Goal: Task Accomplishment & Management: Manage account settings

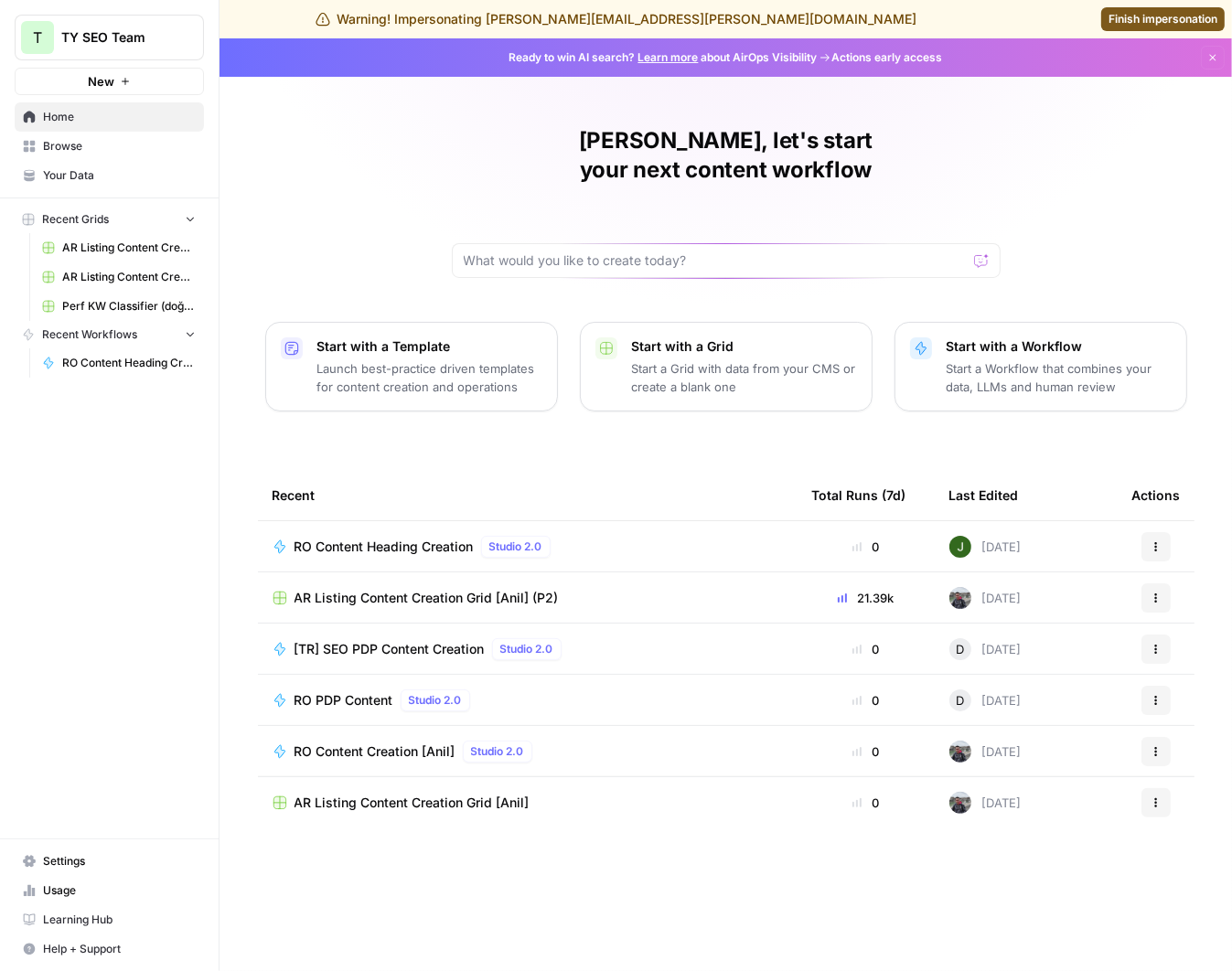
click at [101, 673] on div "T TY SEO Team New Home Browse Your Data Recent Grids AR Listing Content Creatio…" at bounding box center [109, 486] width 218 height 971
click at [714, 428] on div "Juan Manuel, let's start your next content workflow Start with a Template Launc…" at bounding box center [726, 504] width 1013 height 933
click at [74, 861] on span "Settings" at bounding box center [119, 861] width 152 height 17
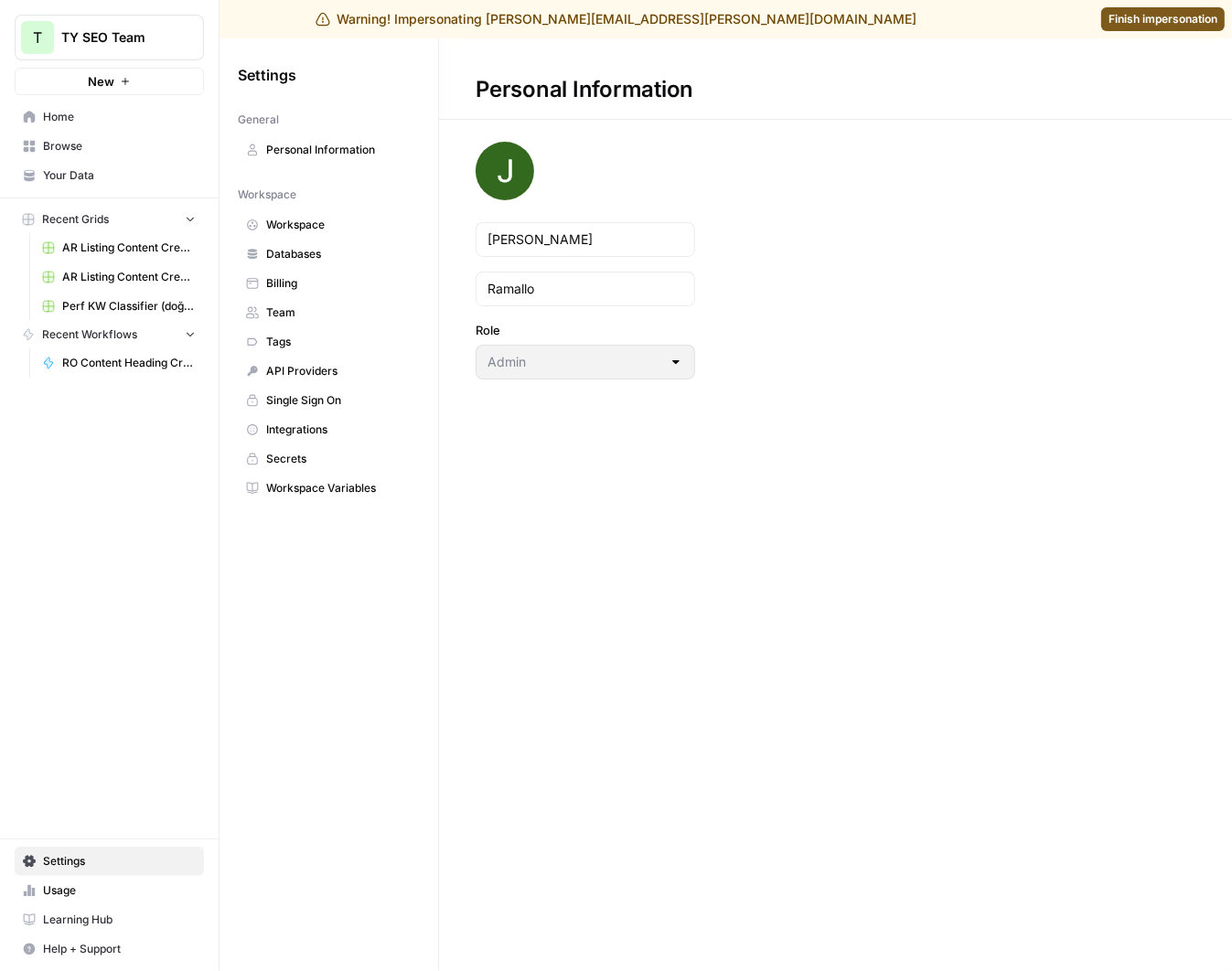
click at [322, 220] on span "Workspace" at bounding box center [339, 225] width 146 height 17
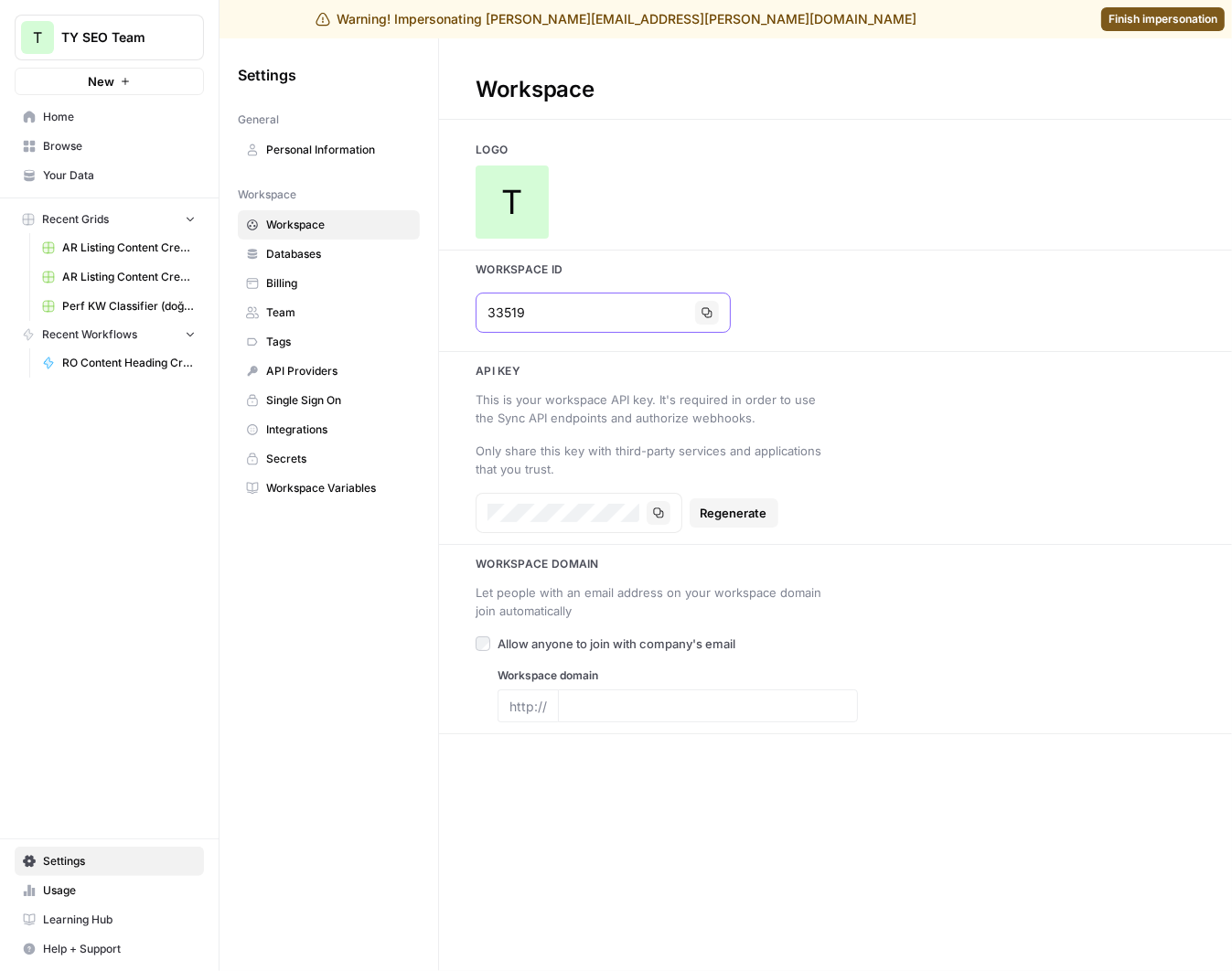
click at [606, 306] on input "33519" at bounding box center [588, 313] width 201 height 19
click at [721, 247] on div "Logo T Workspace Id 33519 Copy Api key This is your workspace API key. It's req…" at bounding box center [836, 437] width 793 height 593
click at [865, 137] on div "Workspace Logo T Workspace Id 33519 Copy Api key This is your workspace API key…" at bounding box center [836, 504] width 793 height 933
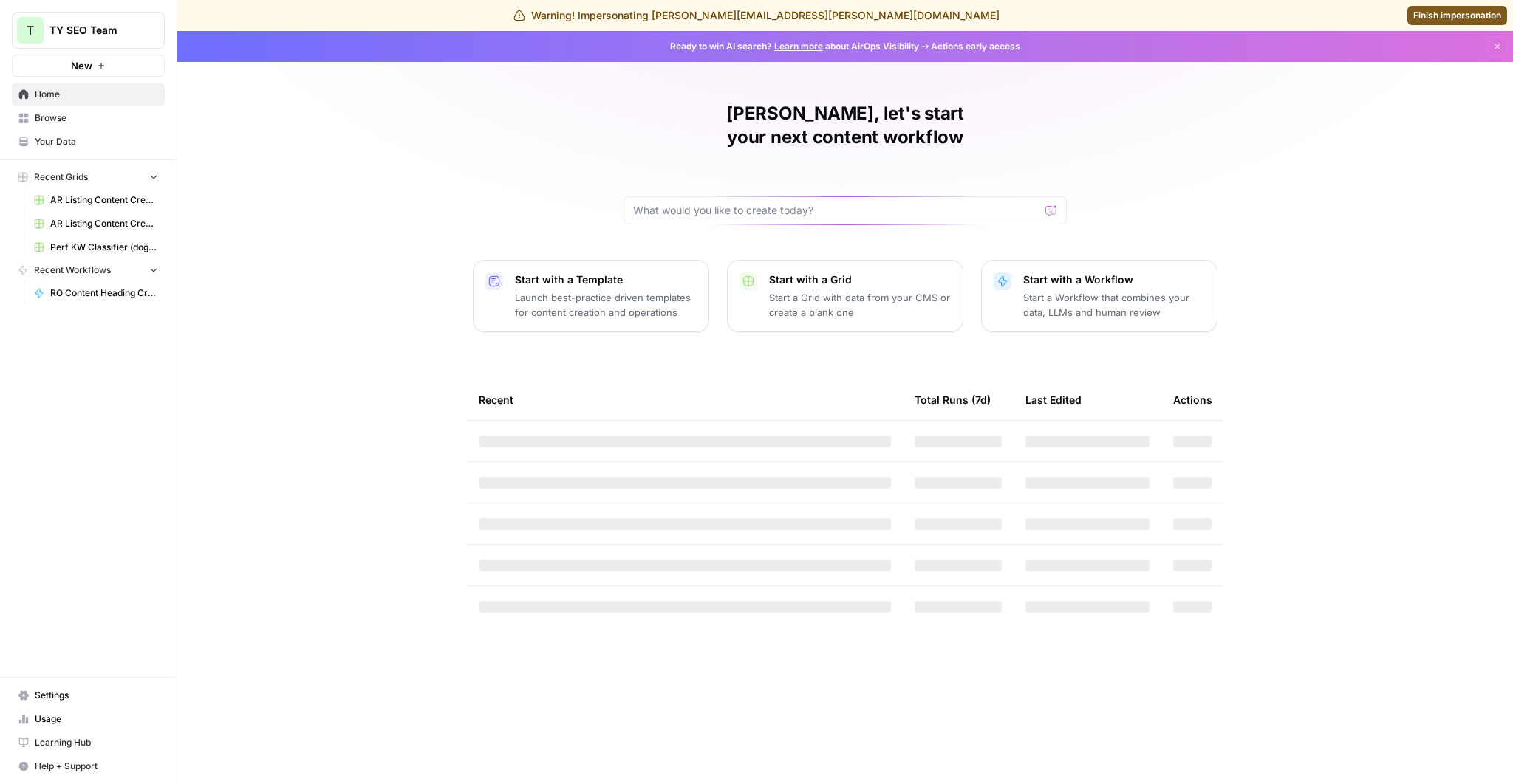
click at [1443, 5] on div "Warning! Impersonating [PERSON_NAME][EMAIL_ADDRESS][PERSON_NAME][DOMAIN_NAME] F…" at bounding box center [756, 15] width 1513 height 31
click at [1450, 12] on span "Finish impersonation" at bounding box center [1457, 15] width 88 height 13
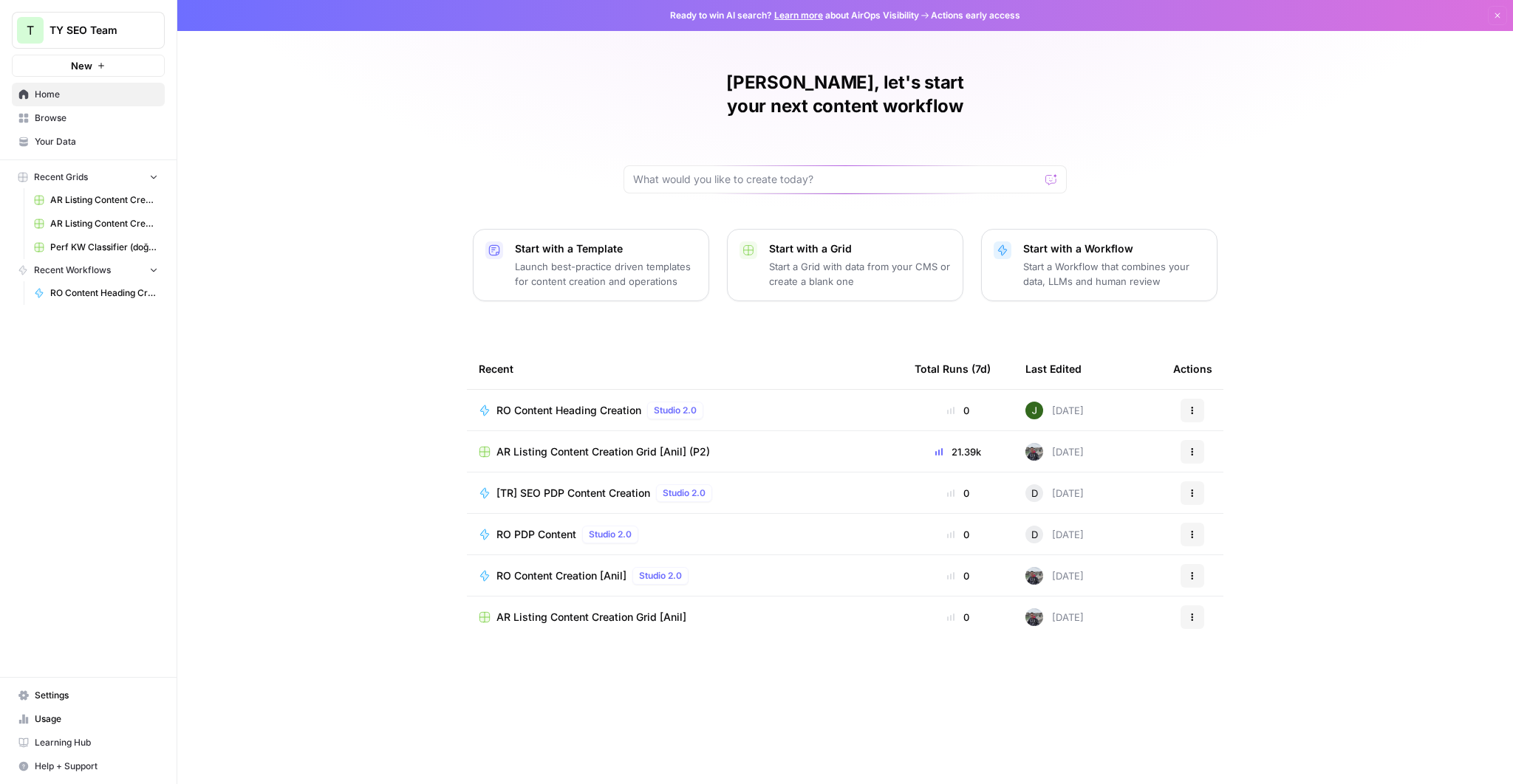
click at [99, 41] on button "T TY SEO Team" at bounding box center [88, 30] width 153 height 37
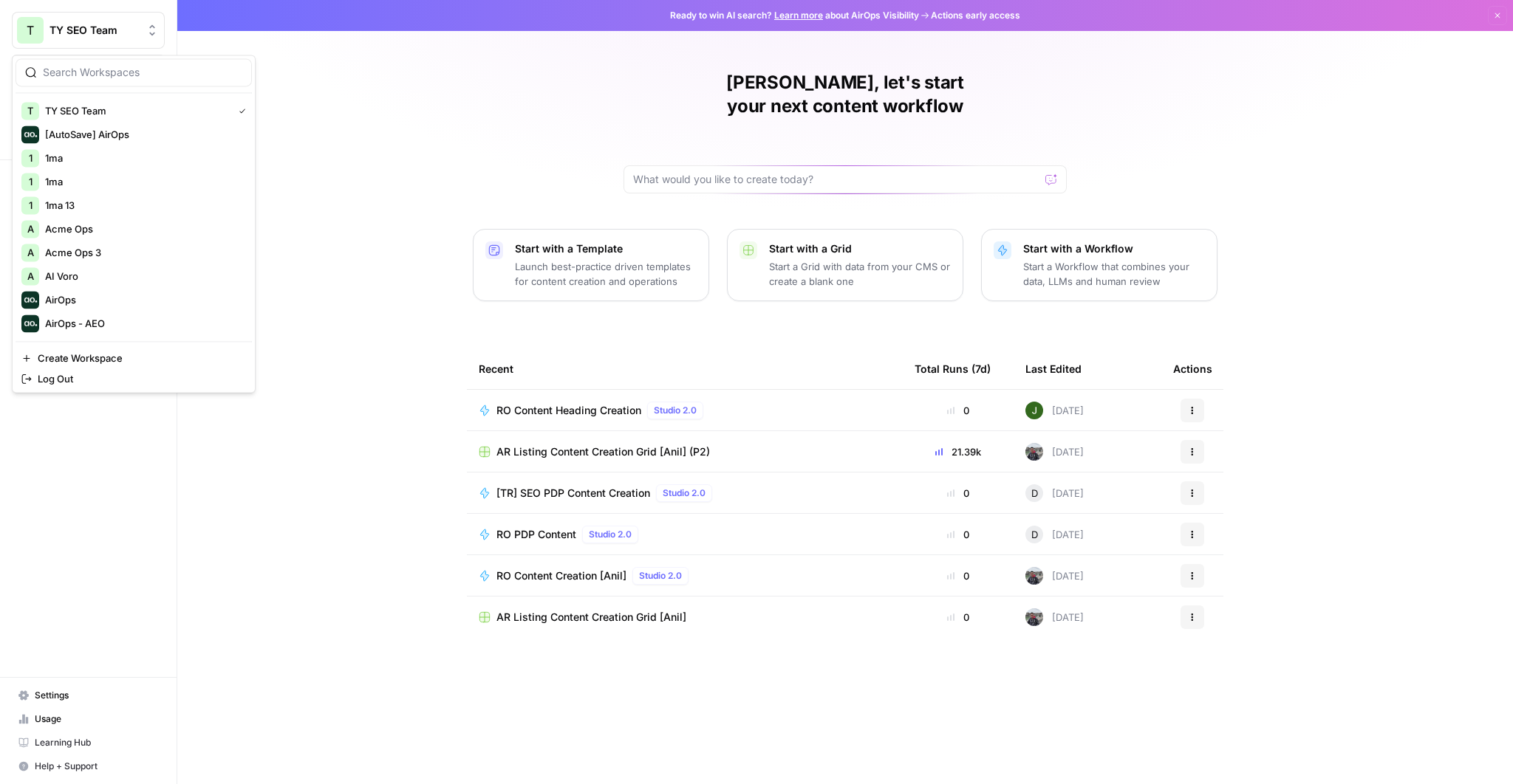
click at [440, 147] on div "Juan Manuel, let's start your next content workflow Start with a Template Launc…" at bounding box center [845, 392] width 1335 height 784
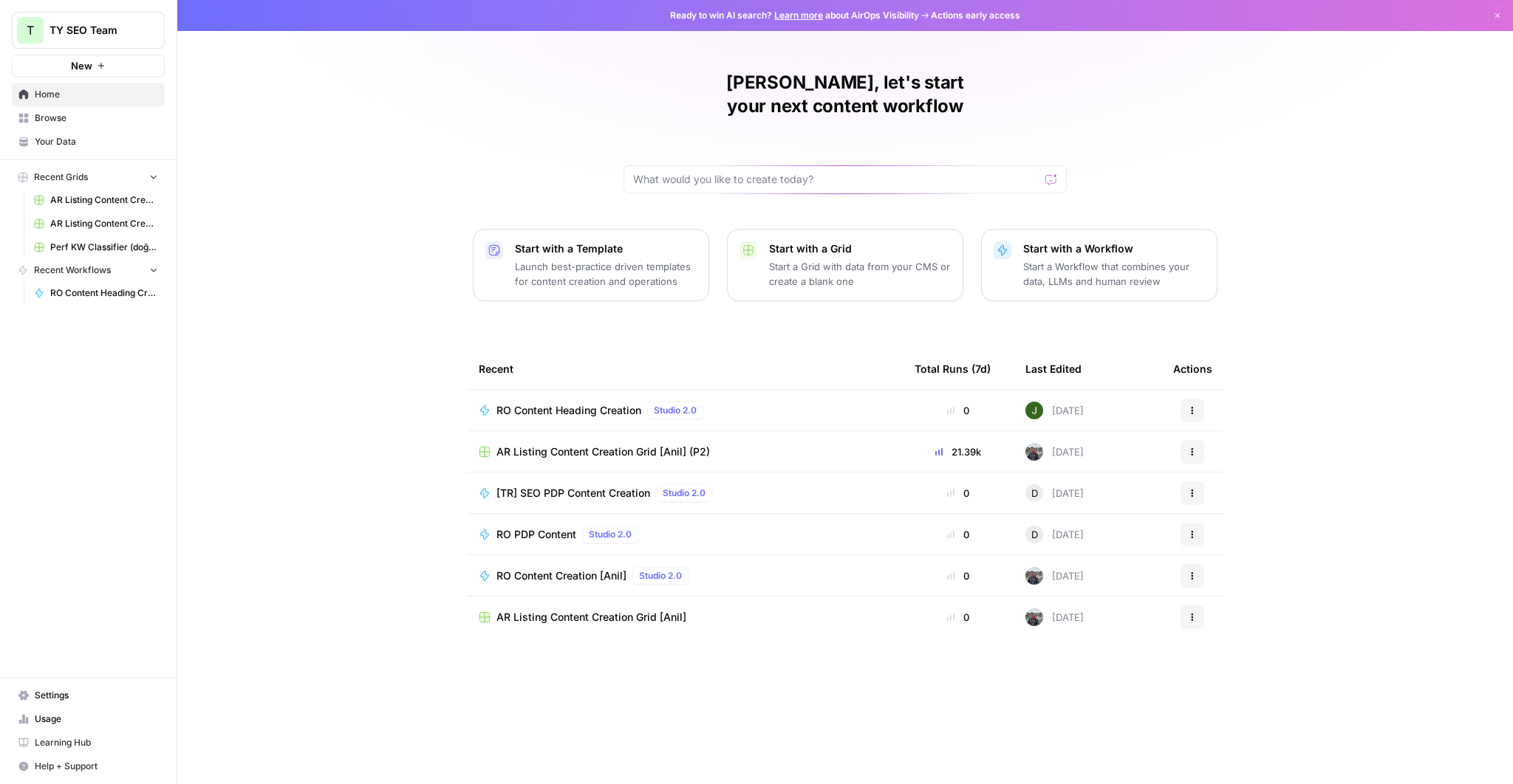
click at [111, 25] on span "TY SEO Team" at bounding box center [94, 30] width 90 height 15
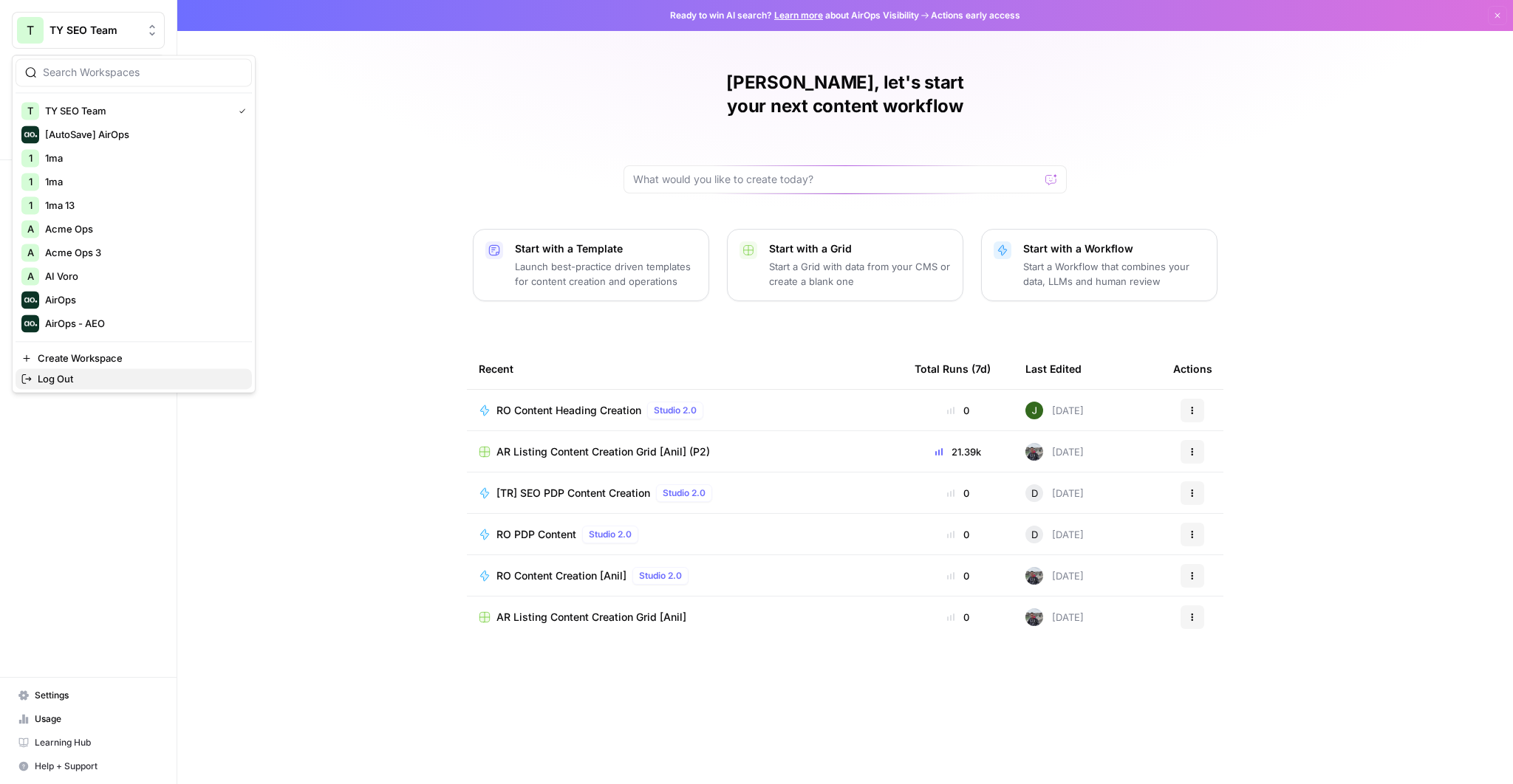
click at [114, 369] on button "Log Out" at bounding box center [134, 379] width 237 height 21
